Goal: Information Seeking & Learning: Check status

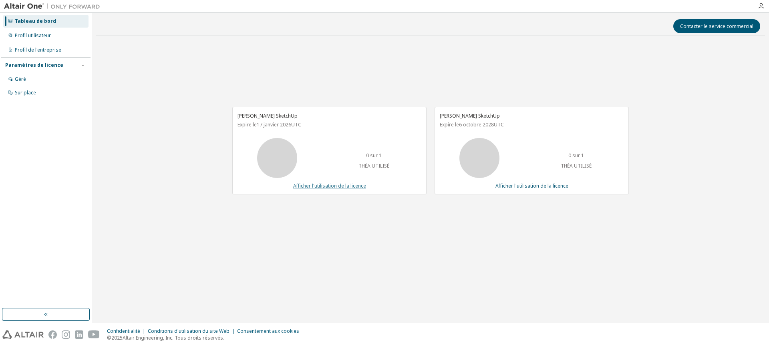
click at [337, 187] on font "Afficher l'utilisation de la licence" at bounding box center [329, 186] width 73 height 7
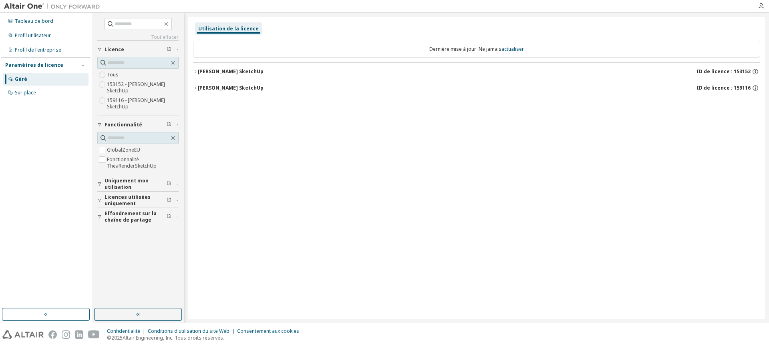
click at [195, 70] on icon "button" at bounding box center [195, 71] width 5 height 5
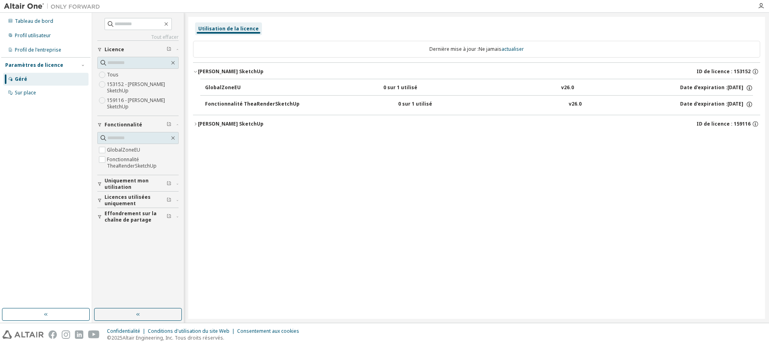
click at [195, 125] on icon "button" at bounding box center [195, 124] width 5 height 5
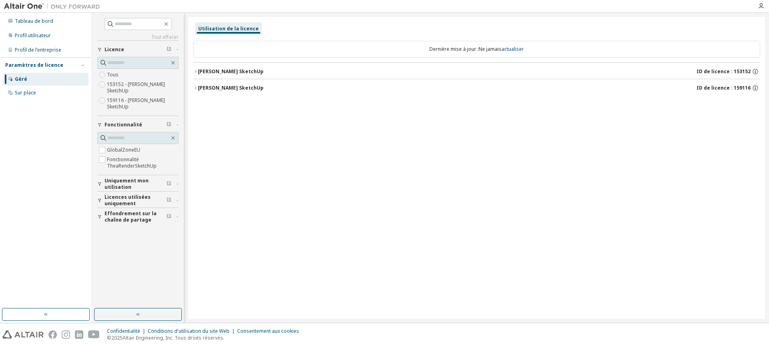
click at [194, 87] on icon "button" at bounding box center [195, 88] width 5 height 5
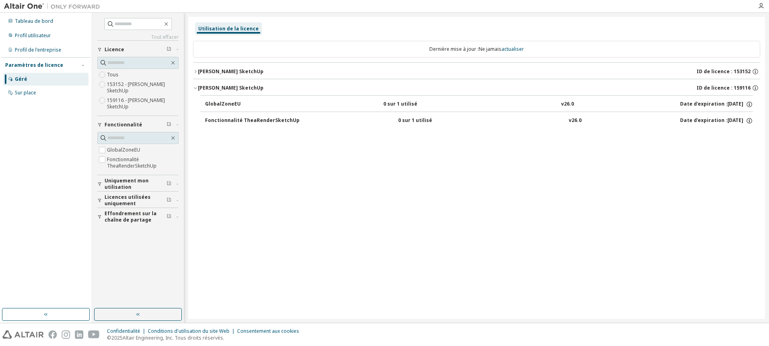
click at [195, 71] on icon "button" at bounding box center [195, 71] width 5 height 5
